Goal: Information Seeking & Learning: Learn about a topic

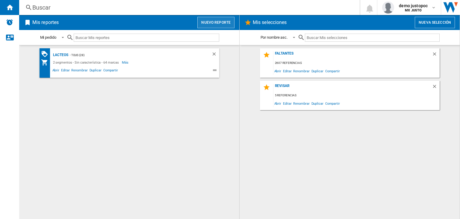
click at [215, 18] on button "Nuevo reporte" at bounding box center [215, 22] width 37 height 11
click at [80, 10] on div "Buscar" at bounding box center [188, 7] width 312 height 8
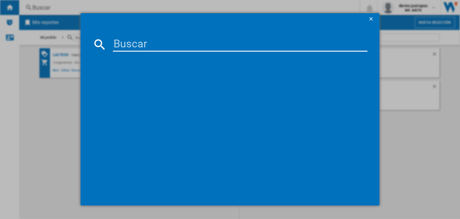
click at [131, 38] on input at bounding box center [240, 44] width 255 height 14
click at [134, 43] on input at bounding box center [240, 44] width 255 height 14
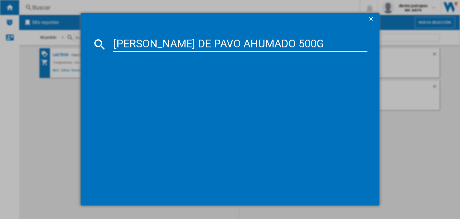
scroll to position [0, 9]
type input "[PERSON_NAME] DE PAVO AHUMADO 500G"
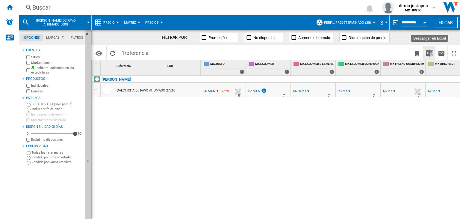
click at [427, 54] on img "Descargar en Excel" at bounding box center [429, 52] width 7 height 7
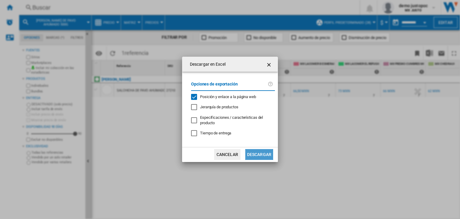
click at [258, 156] on button "Descargar" at bounding box center [259, 154] width 28 height 11
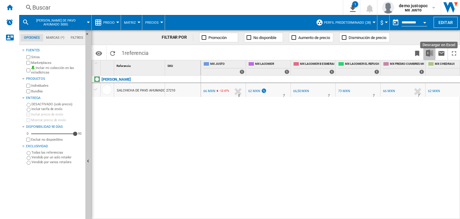
click at [428, 54] on img "Descargar en Excel" at bounding box center [429, 52] width 7 height 7
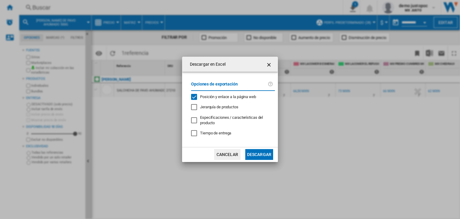
click at [267, 66] on ng-md-icon "getI18NText('BUTTONS.CLOSE_DIALOG')" at bounding box center [269, 64] width 7 height 7
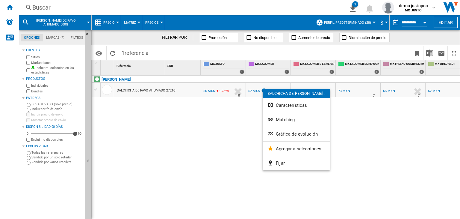
drag, startPoint x: 275, startPoint y: 89, endPoint x: 269, endPoint y: 83, distance: 8.1
click at [269, 83] on div at bounding box center [230, 109] width 460 height 219
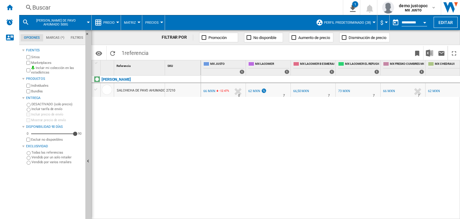
click at [115, 24] on button "Precio" at bounding box center [110, 22] width 14 height 15
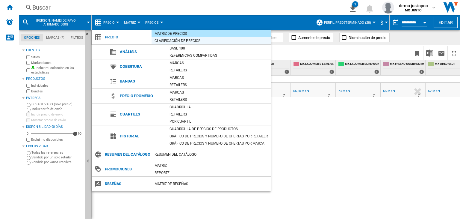
click at [172, 39] on div "Clasificación de precios" at bounding box center [211, 41] width 119 height 6
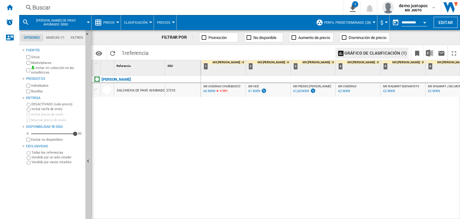
click at [127, 21] on span "Clasificación" at bounding box center [136, 23] width 24 height 4
click at [109, 22] on md-backdrop at bounding box center [230, 109] width 460 height 219
click at [109, 22] on span "Precio" at bounding box center [108, 23] width 11 height 4
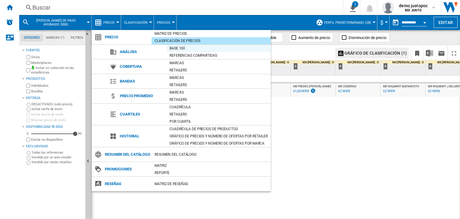
click at [176, 48] on div "Base 100" at bounding box center [218, 48] width 104 height 6
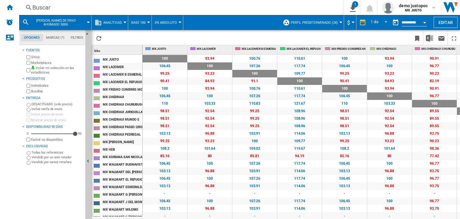
click at [120, 21] on span "Analíticas" at bounding box center [112, 23] width 19 height 4
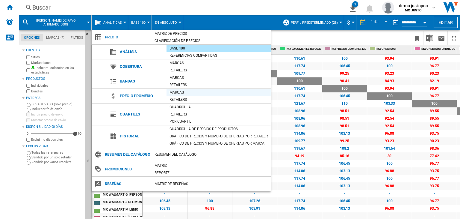
click at [174, 91] on div "Marcas" at bounding box center [218, 92] width 104 height 6
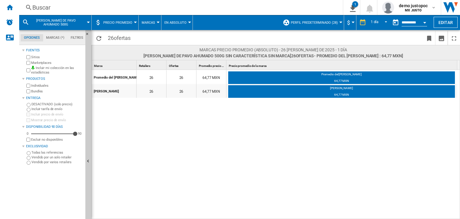
click at [124, 21] on span "Precio promedio" at bounding box center [117, 23] width 29 height 4
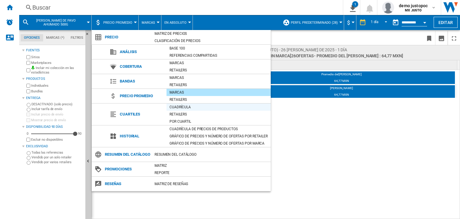
click at [171, 107] on div "Cuadrícula" at bounding box center [218, 107] width 104 height 6
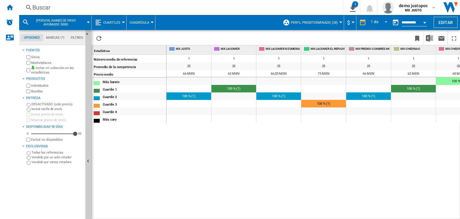
click at [117, 25] on button "Cuartiles" at bounding box center [113, 22] width 20 height 15
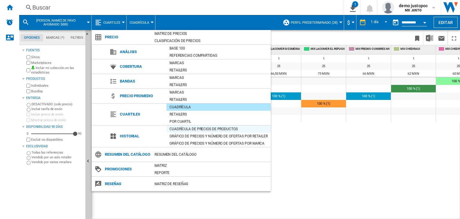
click at [184, 129] on div "Cuadrícula de precios de productos" at bounding box center [218, 129] width 104 height 6
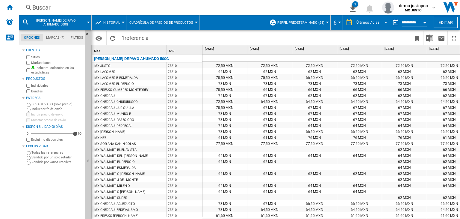
click at [385, 20] on span "REPORTS.WIZARD.STEPS.REPORT.STEPS.REPORT_OPTIONS.PERIOD: Últimos 7 días" at bounding box center [384, 21] width 7 height 5
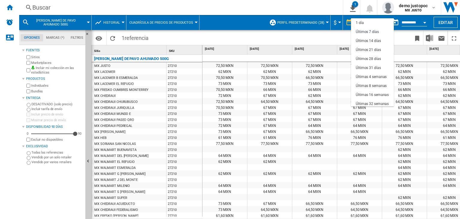
scroll to position [9, 0]
click at [372, 40] on div "Últimos 21 días" at bounding box center [368, 41] width 25 height 5
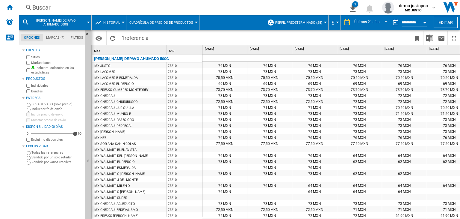
click at [229, 72] on div "73 MXN" at bounding box center [224, 71] width 45 height 6
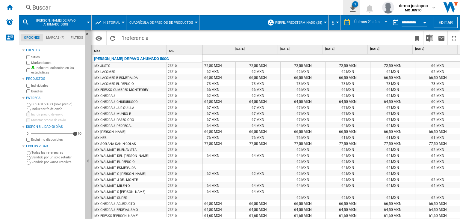
click at [354, 7] on ng-md-icon "1\a descarga" at bounding box center [351, 7] width 7 height 7
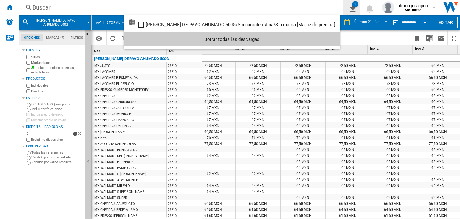
click at [354, 7] on md-backdrop at bounding box center [230, 109] width 460 height 219
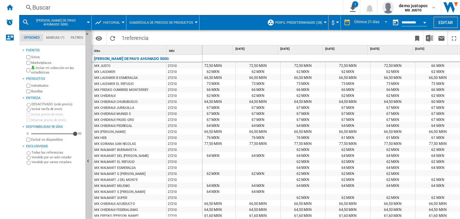
click at [116, 18] on button "Historial" at bounding box center [113, 22] width 20 height 15
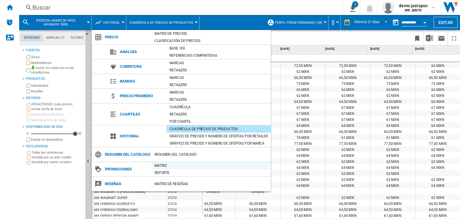
click at [160, 166] on div "Matriz" at bounding box center [211, 165] width 119 height 6
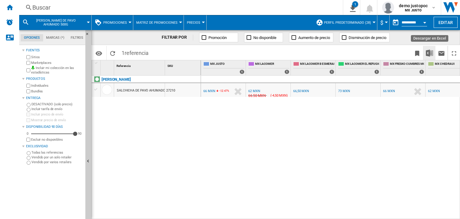
click at [429, 51] on img "Descargar en Excel" at bounding box center [429, 52] width 7 height 7
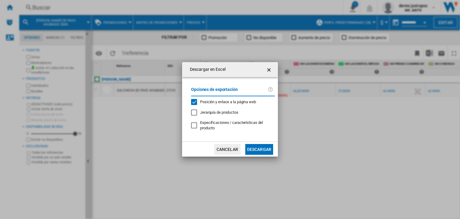
click at [253, 146] on button "Descargar" at bounding box center [259, 149] width 28 height 11
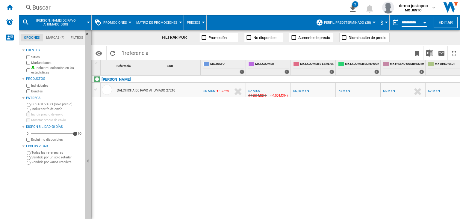
click at [410, 24] on input "**********" at bounding box center [414, 23] width 25 height 5
click at [423, 21] on button "Open calendar" at bounding box center [424, 21] width 11 height 11
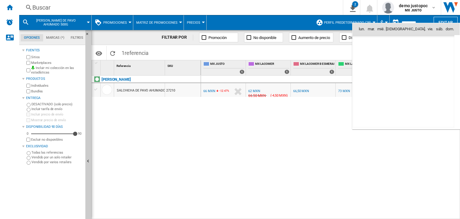
scroll to position [2857, 0]
click at [426, 83] on span "23" at bounding box center [430, 81] width 12 height 12
type input "**********"
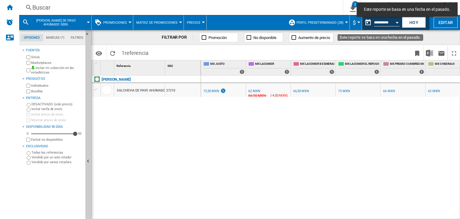
click at [398, 24] on button "Open calendar" at bounding box center [397, 21] width 11 height 11
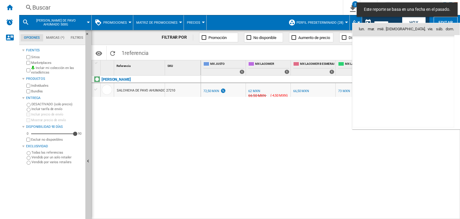
scroll to position [2857, 0]
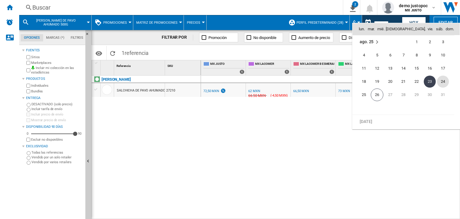
click at [440, 81] on span "24" at bounding box center [443, 81] width 12 height 12
type input "**********"
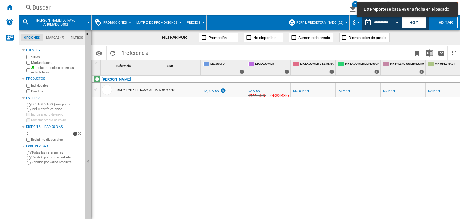
click at [257, 96] on div "1755 MXN" at bounding box center [256, 96] width 18 height 6
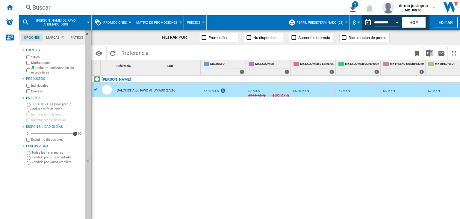
click at [257, 96] on div "1755 MXN" at bounding box center [256, 96] width 18 height 6
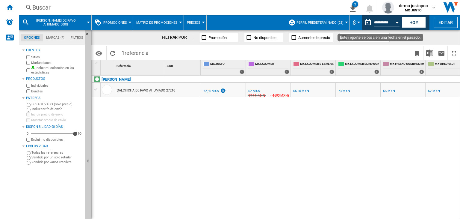
click at [397, 22] on div "Open calendar" at bounding box center [397, 22] width 3 height 1
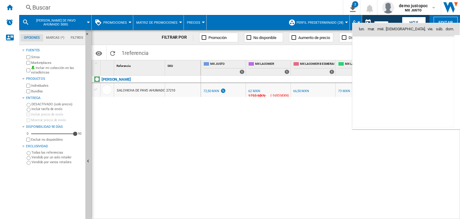
scroll to position [2857, 0]
click at [432, 80] on span "23" at bounding box center [430, 81] width 12 height 12
type input "**********"
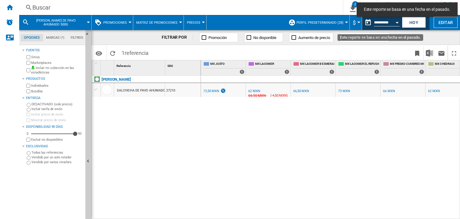
click at [398, 21] on button "Open calendar" at bounding box center [397, 21] width 11 height 11
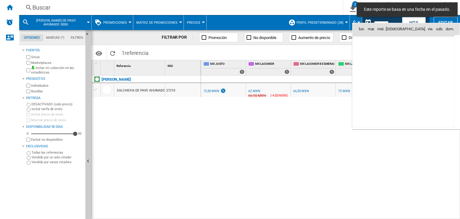
scroll to position [2857, 0]
click at [417, 84] on span "22" at bounding box center [417, 81] width 12 height 12
type input "**********"
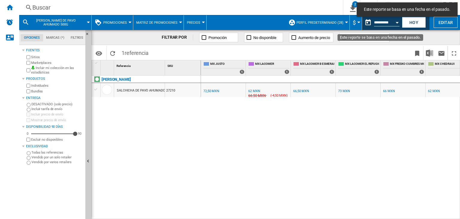
click at [396, 22] on div "Open calendar" at bounding box center [397, 22] width 3 height 1
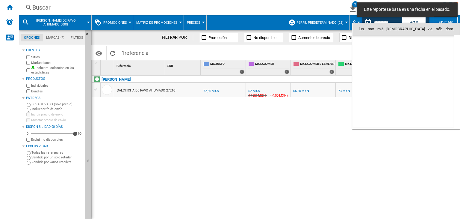
scroll to position [2857, 0]
click at [401, 79] on span "21" at bounding box center [403, 81] width 12 height 12
type input "**********"
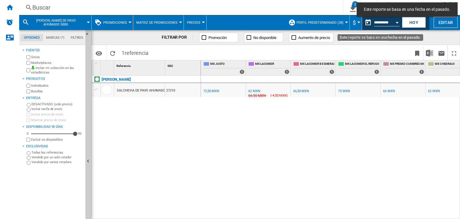
click at [398, 23] on div "Open calendar" at bounding box center [397, 22] width 3 height 1
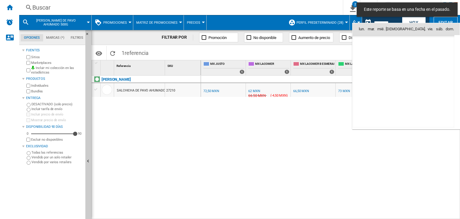
scroll to position [2857, 0]
click at [388, 78] on span "20" at bounding box center [390, 81] width 12 height 12
type input "**********"
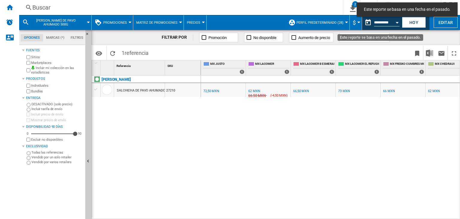
click at [397, 22] on div "Open calendar" at bounding box center [397, 22] width 3 height 1
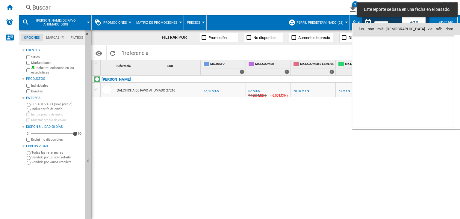
scroll to position [2857, 0]
click at [374, 80] on span "19" at bounding box center [377, 81] width 12 height 12
type input "**********"
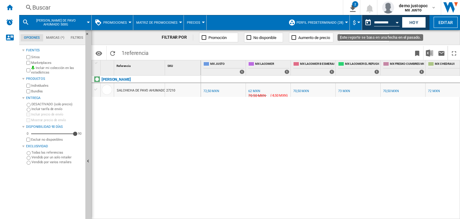
click at [398, 21] on button "Open calendar" at bounding box center [397, 21] width 11 height 11
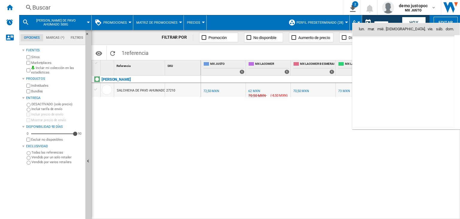
scroll to position [2857, 0]
click at [361, 81] on span "18" at bounding box center [364, 81] width 12 height 12
type input "**********"
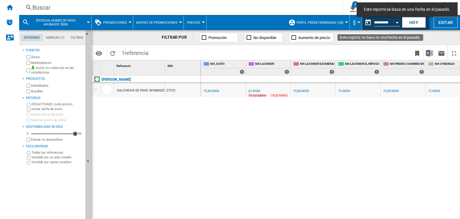
click at [399, 23] on button "Open calendar" at bounding box center [397, 21] width 11 height 11
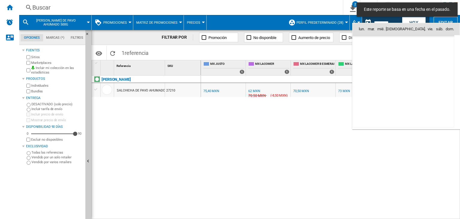
scroll to position [2857, 0]
click at [440, 66] on span "17" at bounding box center [443, 68] width 12 height 12
type input "**********"
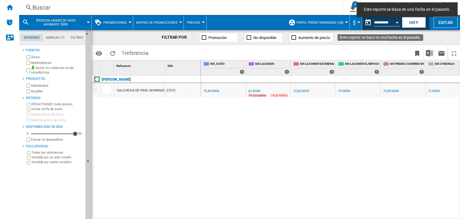
click at [398, 22] on div "Open calendar" at bounding box center [397, 22] width 3 height 1
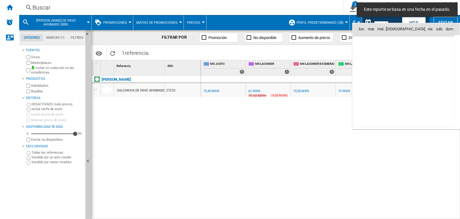
scroll to position [2857, 0]
click at [425, 67] on span "16" at bounding box center [430, 68] width 12 height 12
type input "**********"
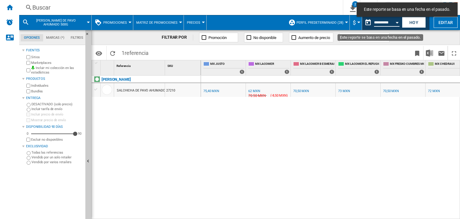
click at [380, 22] on input "**********" at bounding box center [386, 23] width 25 height 5
click at [397, 22] on div "Open calendar" at bounding box center [397, 22] width 3 height 1
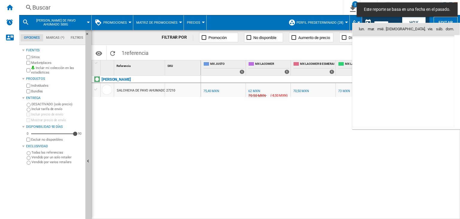
scroll to position [2857, 0]
click at [414, 68] on span "15" at bounding box center [417, 68] width 12 height 12
type input "**********"
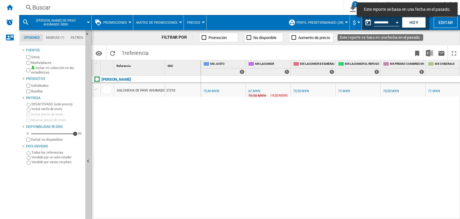
click at [399, 22] on button "Open calendar" at bounding box center [397, 21] width 11 height 11
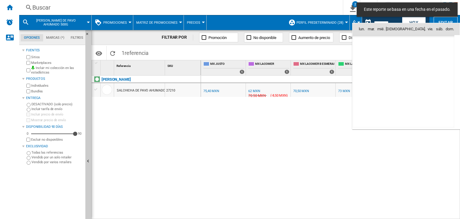
scroll to position [2857, 0]
click at [405, 63] on span "14" at bounding box center [403, 68] width 12 height 12
type input "**********"
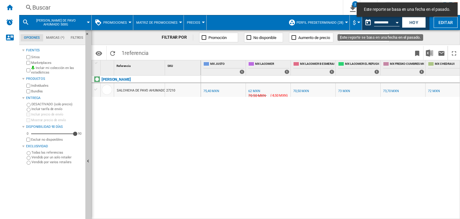
click at [396, 22] on div "Open calendar" at bounding box center [397, 22] width 3 height 1
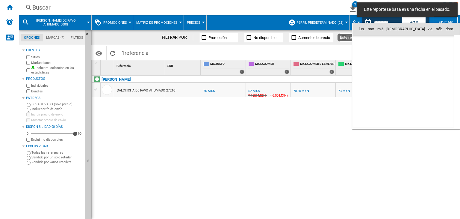
scroll to position [2857, 0]
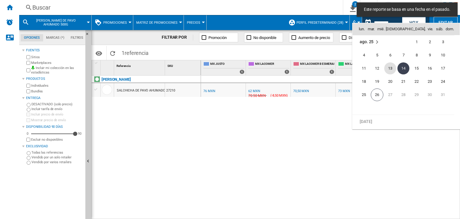
click at [390, 67] on span "13" at bounding box center [390, 68] width 12 height 12
type input "**********"
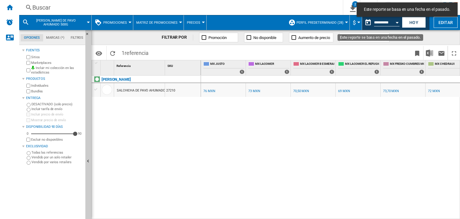
click at [396, 21] on button "Open calendar" at bounding box center [397, 21] width 11 height 11
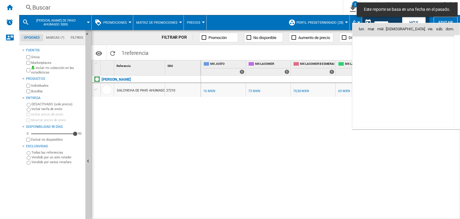
scroll to position [2857, 0]
click at [400, 66] on span "14" at bounding box center [403, 68] width 12 height 12
type input "**********"
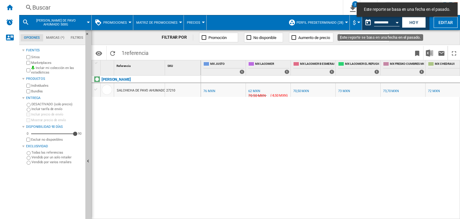
click at [399, 22] on button "Open calendar" at bounding box center [397, 21] width 11 height 11
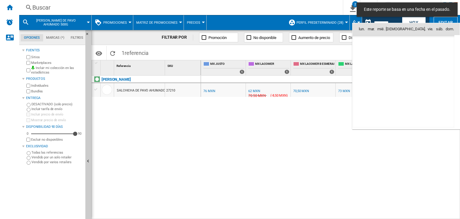
scroll to position [2857, 0]
click at [428, 79] on span "23" at bounding box center [430, 81] width 12 height 12
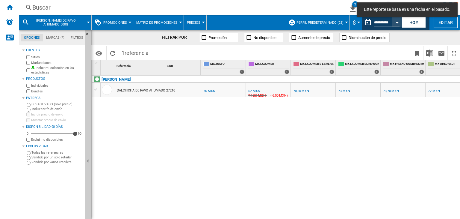
type input "**********"
click at [398, 22] on div "Open calendar" at bounding box center [397, 22] width 3 height 1
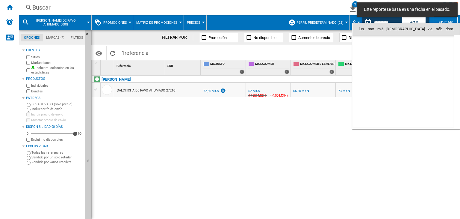
scroll to position [2857, 0]
click at [417, 81] on span "22" at bounding box center [417, 81] width 12 height 12
type input "**********"
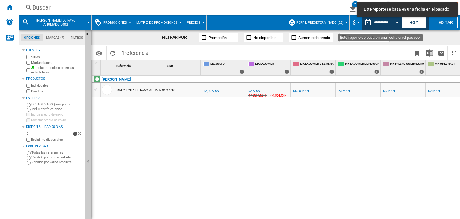
click at [396, 22] on div "Open calendar" at bounding box center [397, 22] width 3 height 1
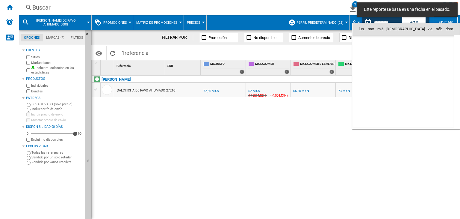
scroll to position [2857, 0]
click at [376, 84] on span "19" at bounding box center [377, 81] width 12 height 12
type input "**********"
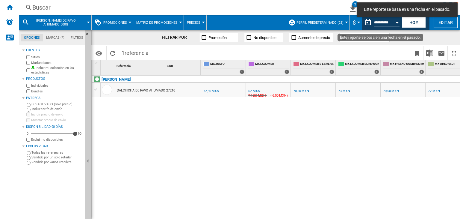
click at [396, 22] on div "Open calendar" at bounding box center [397, 22] width 3 height 1
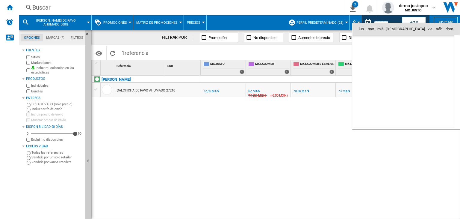
scroll to position [2857, 0]
click at [440, 82] on span "24" at bounding box center [443, 81] width 12 height 12
type input "**********"
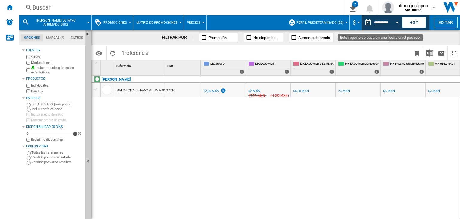
click at [399, 22] on button "Open calendar" at bounding box center [397, 21] width 11 height 11
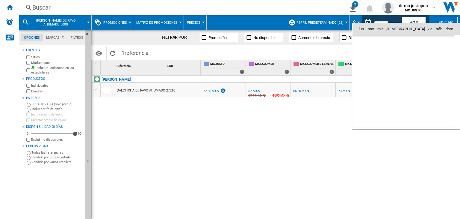
scroll to position [2857, 0]
click at [363, 92] on span "25" at bounding box center [364, 95] width 12 height 12
type input "**********"
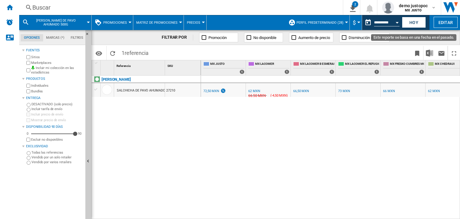
click at [396, 21] on button "Open calendar" at bounding box center [397, 21] width 11 height 11
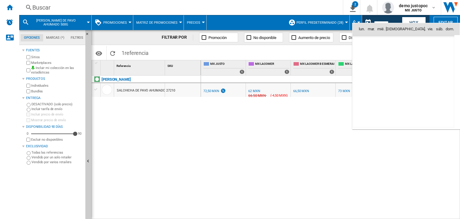
scroll to position [2857, 0]
click at [386, 83] on span "20" at bounding box center [390, 81] width 12 height 12
type input "**********"
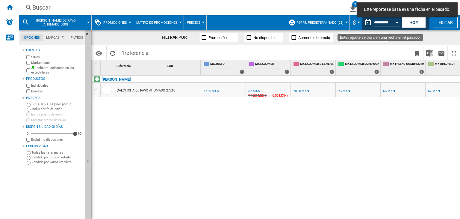
click at [397, 21] on button "Open calendar" at bounding box center [397, 21] width 11 height 11
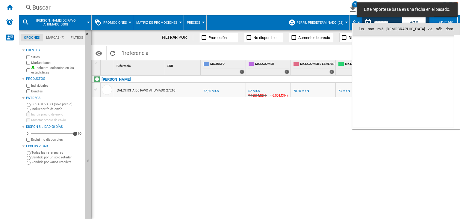
scroll to position [2857, 0]
click at [392, 67] on span "13" at bounding box center [390, 68] width 12 height 12
type input "**********"
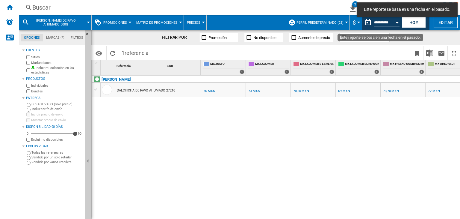
click at [398, 22] on div "Open calendar" at bounding box center [397, 22] width 3 height 1
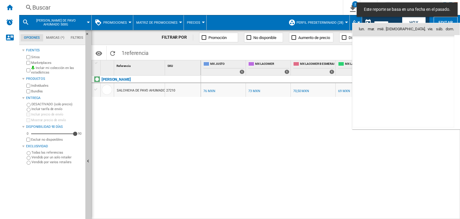
scroll to position [2857, 0]
click at [367, 81] on span "18" at bounding box center [364, 81] width 12 height 12
type input "**********"
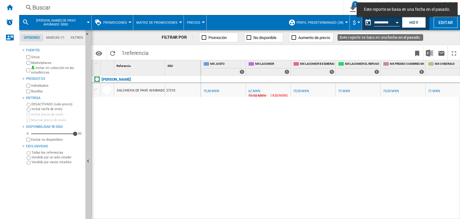
click at [398, 20] on button "Open calendar" at bounding box center [397, 21] width 11 height 11
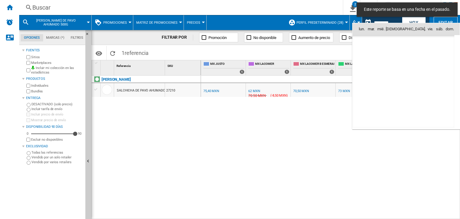
scroll to position [2857, 0]
click at [374, 84] on span "19" at bounding box center [377, 81] width 12 height 12
type input "**********"
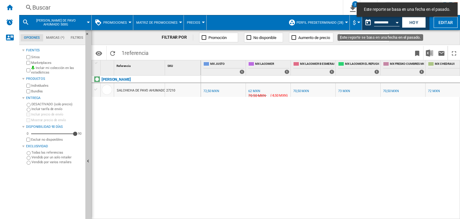
click at [398, 22] on div "Open calendar" at bounding box center [397, 22] width 3 height 1
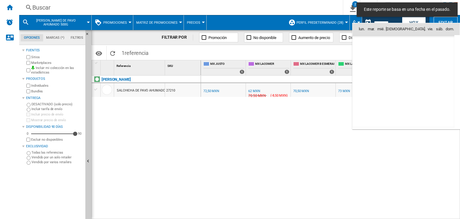
scroll to position [2857, 0]
click at [390, 77] on span "20" at bounding box center [390, 81] width 12 height 12
type input "**********"
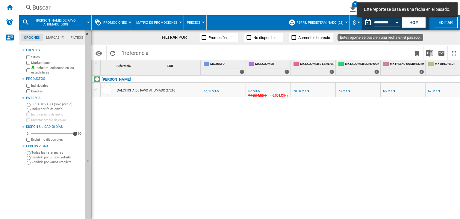
click at [395, 19] on button "Open calendar" at bounding box center [397, 21] width 11 height 11
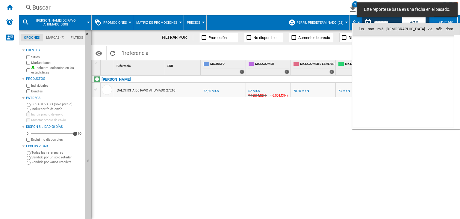
scroll to position [2857, 0]
click at [404, 82] on span "21" at bounding box center [403, 81] width 12 height 12
type input "**********"
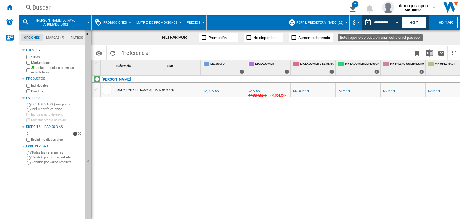
click at [380, 22] on input "**********" at bounding box center [386, 23] width 25 height 5
click at [397, 22] on div "Open calendar" at bounding box center [397, 22] width 3 height 1
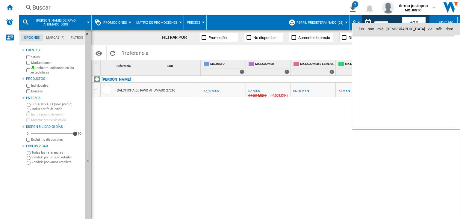
scroll to position [2857, 0]
click at [414, 81] on span "22" at bounding box center [417, 81] width 12 height 12
type input "**********"
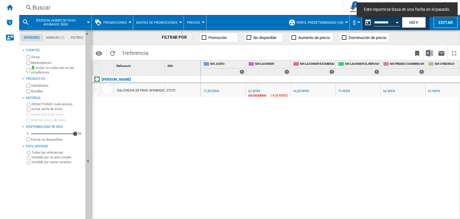
click at [397, 22] on div "Open calendar" at bounding box center [397, 22] width 3 height 1
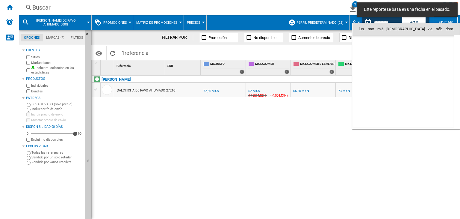
scroll to position [2857, 0]
click at [432, 79] on span "23" at bounding box center [430, 81] width 12 height 12
type input "**********"
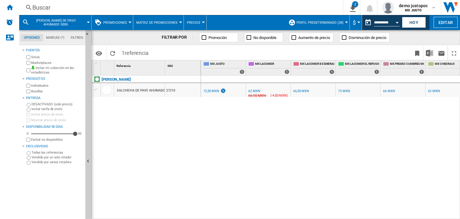
click at [143, 22] on span "Matriz de promociones" at bounding box center [156, 23] width 41 height 4
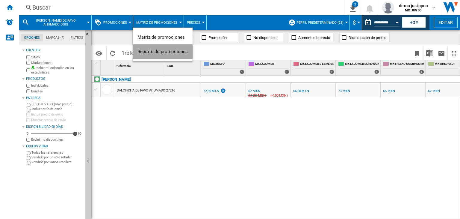
click at [162, 54] on button "Reporte de promociones" at bounding box center [163, 51] width 60 height 14
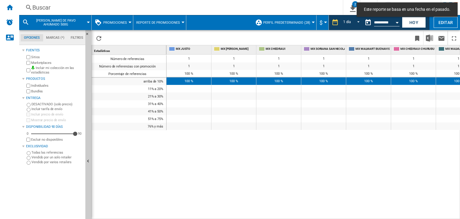
click at [138, 19] on button "Reporte de promociones" at bounding box center [159, 22] width 47 height 15
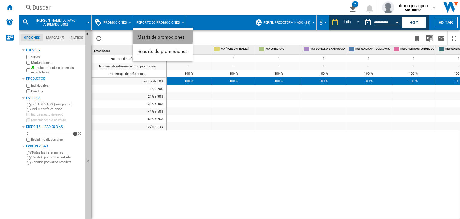
click at [141, 37] on span "Matriz de promociones" at bounding box center [160, 36] width 47 height 5
click at [119, 25] on button "Promociones" at bounding box center [116, 22] width 27 height 15
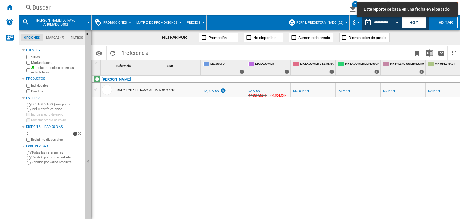
click at [119, 25] on md-backdrop at bounding box center [230, 109] width 460 height 219
click at [121, 22] on md-backdrop at bounding box center [230, 109] width 460 height 219
click at [122, 26] on md-backdrop at bounding box center [230, 109] width 460 height 219
click at [125, 24] on md-backdrop at bounding box center [230, 109] width 460 height 219
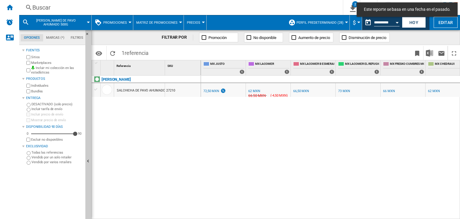
click at [128, 23] on md-backdrop at bounding box center [230, 109] width 460 height 219
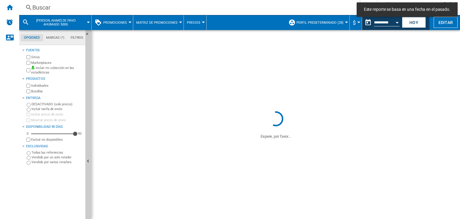
click at [121, 27] on button "Promociones" at bounding box center [116, 22] width 27 height 15
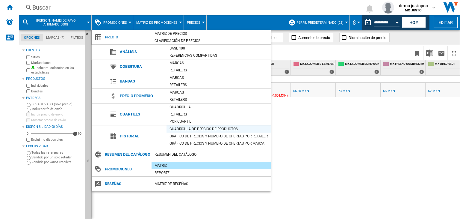
click at [183, 126] on div "Cuadrícula de precios de productos" at bounding box center [218, 129] width 104 height 6
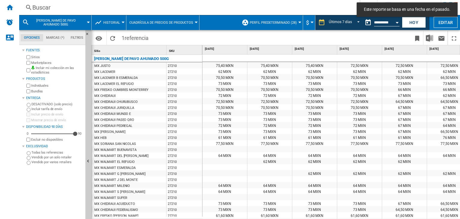
click at [291, 25] on button "Perfil predeterminado (28)" at bounding box center [275, 22] width 50 height 15
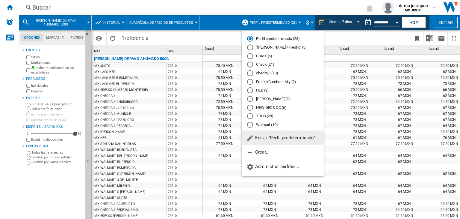
click at [271, 48] on md-radio-button ""[PERSON_NAME] / Fresko" (5)" at bounding box center [282, 48] width 71 height 6
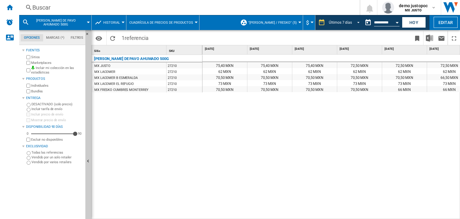
click at [341, 24] on div "Últimos 7 días" at bounding box center [340, 22] width 23 height 4
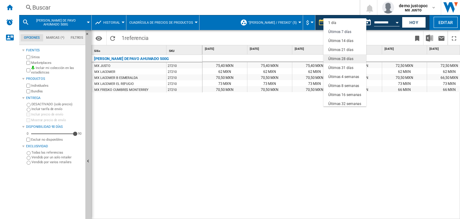
scroll to position [9, 0]
click at [337, 41] on div "Últimos 21 días" at bounding box center [340, 41] width 25 height 5
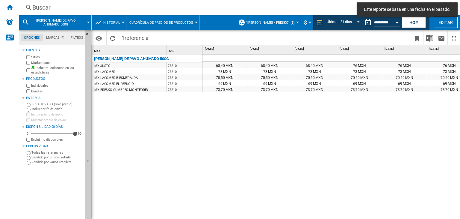
click at [258, 81] on div "69 MXN" at bounding box center [269, 83] width 45 height 6
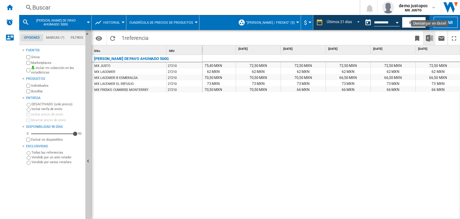
click at [428, 36] on img "Descargar en Excel" at bounding box center [429, 37] width 7 height 7
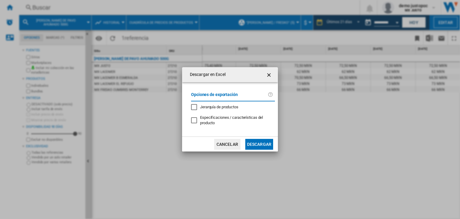
click at [231, 107] on span "Jerarquía de productos" at bounding box center [219, 107] width 38 height 4
click at [235, 115] on span "Especificaciones / características del producto" at bounding box center [231, 120] width 63 height 10
click at [254, 142] on button "Descargar" at bounding box center [259, 144] width 28 height 11
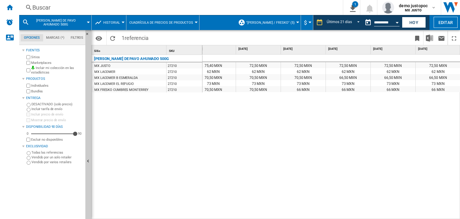
click at [104, 24] on span "Historial" at bounding box center [111, 23] width 17 height 4
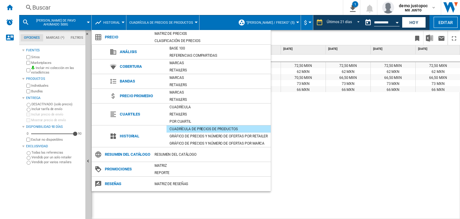
click at [193, 128] on div "Cuadrícula de precios de productos" at bounding box center [218, 129] width 104 height 6
click at [157, 164] on div "Matriz" at bounding box center [211, 165] width 119 height 6
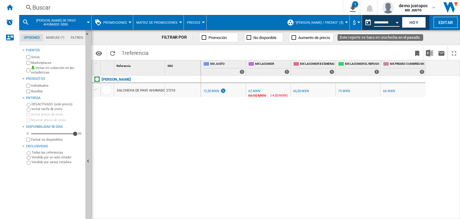
click at [376, 24] on input "**********" at bounding box center [386, 23] width 25 height 5
click at [396, 23] on button "Open calendar" at bounding box center [397, 21] width 11 height 11
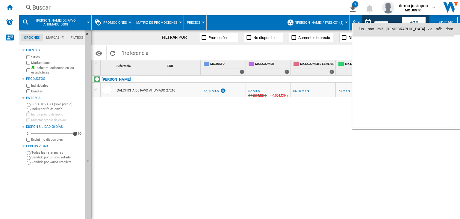
scroll to position [2857, 0]
click at [392, 68] on span "13" at bounding box center [390, 68] width 12 height 12
type input "**********"
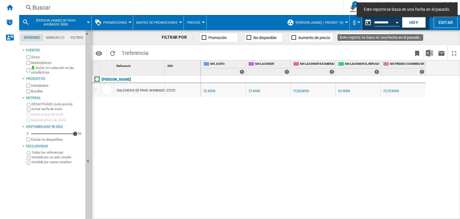
click at [397, 23] on button "Open calendar" at bounding box center [397, 21] width 11 height 11
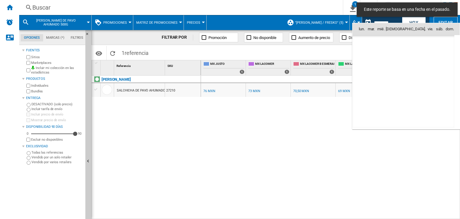
scroll to position [2857, 0]
click at [409, 64] on td "14" at bounding box center [403, 68] width 13 height 13
type input "**********"
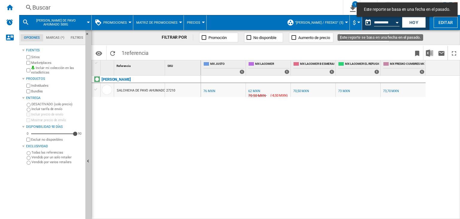
click at [395, 24] on button "Open calendar" at bounding box center [397, 21] width 11 height 11
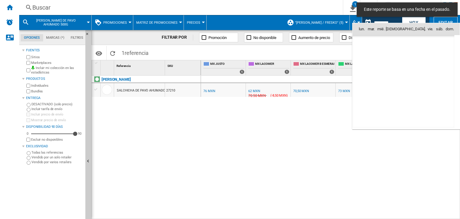
scroll to position [2857, 0]
click at [416, 66] on span "15" at bounding box center [417, 68] width 12 height 12
type input "**********"
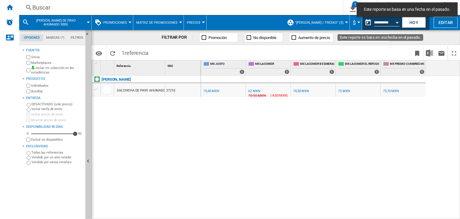
click at [396, 24] on button "Open calendar" at bounding box center [397, 21] width 11 height 11
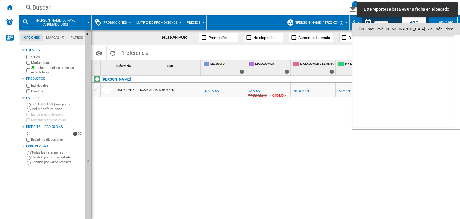
scroll to position [2857, 0]
click at [390, 70] on span "13" at bounding box center [390, 68] width 12 height 12
type input "**********"
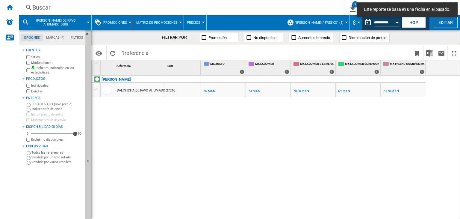
click at [368, 128] on div "0.0 % 76 MXN % N/A 0 MXN ( 76 MXN ) MX JUSTO : -3.9 % 73 MXN % N/A 0 MXN ( 73 M…" at bounding box center [330, 147] width 259 height 144
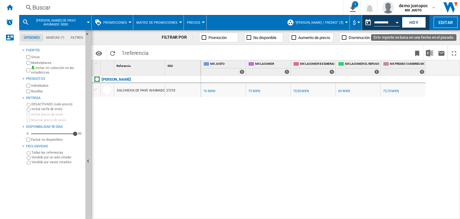
click at [395, 21] on button "Open calendar" at bounding box center [397, 21] width 11 height 11
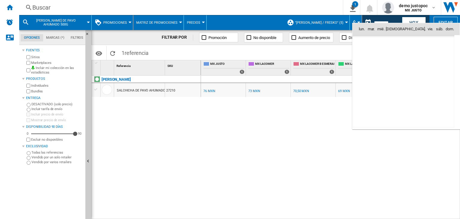
scroll to position [2857, 0]
click at [400, 67] on span "14" at bounding box center [403, 68] width 12 height 12
type input "**********"
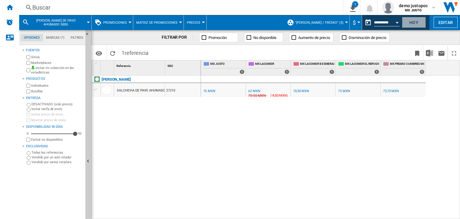
click at [417, 20] on button "Hoy" at bounding box center [414, 22] width 24 height 11
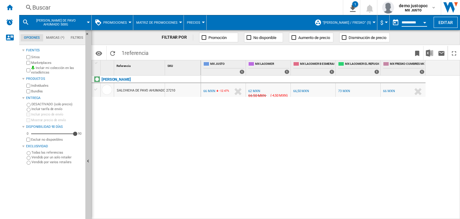
click at [412, 22] on input "**********" at bounding box center [414, 23] width 25 height 5
click at [423, 22] on button "Open calendar" at bounding box center [424, 21] width 11 height 11
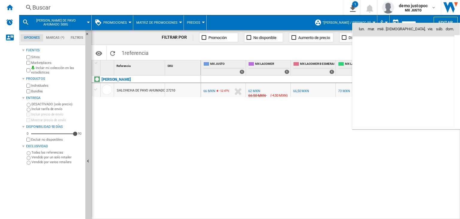
scroll to position [2857, 0]
click at [403, 70] on span "14" at bounding box center [403, 68] width 12 height 12
type input "**********"
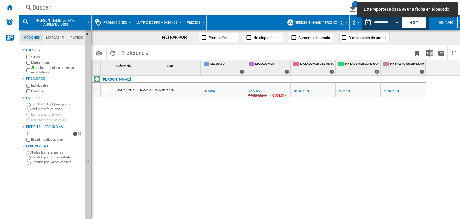
click at [299, 126] on div "0.0 % 76 MXN % N/A 0 MXN ( 76 MXN ) MX JUSTO : -18.4 % 62 MXN % N/A 70,50 MXN (…" at bounding box center [330, 147] width 259 height 144
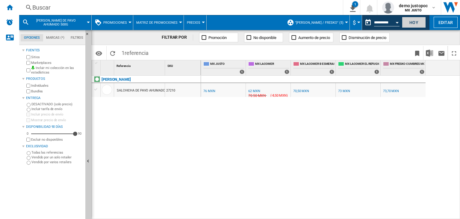
click at [411, 25] on button "Hoy" at bounding box center [414, 22] width 24 height 11
